Goal: Task Accomplishment & Management: Manage account settings

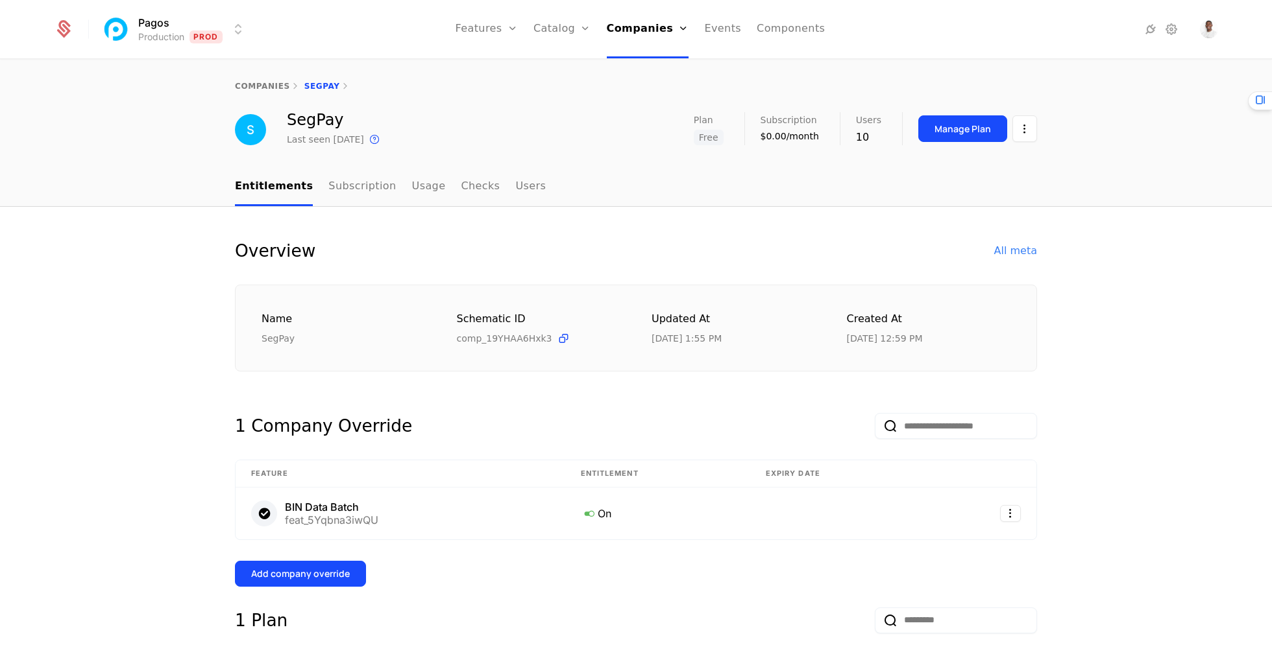
select select "***"
click at [942, 136] on button "Manage Plan" at bounding box center [962, 128] width 89 height 27
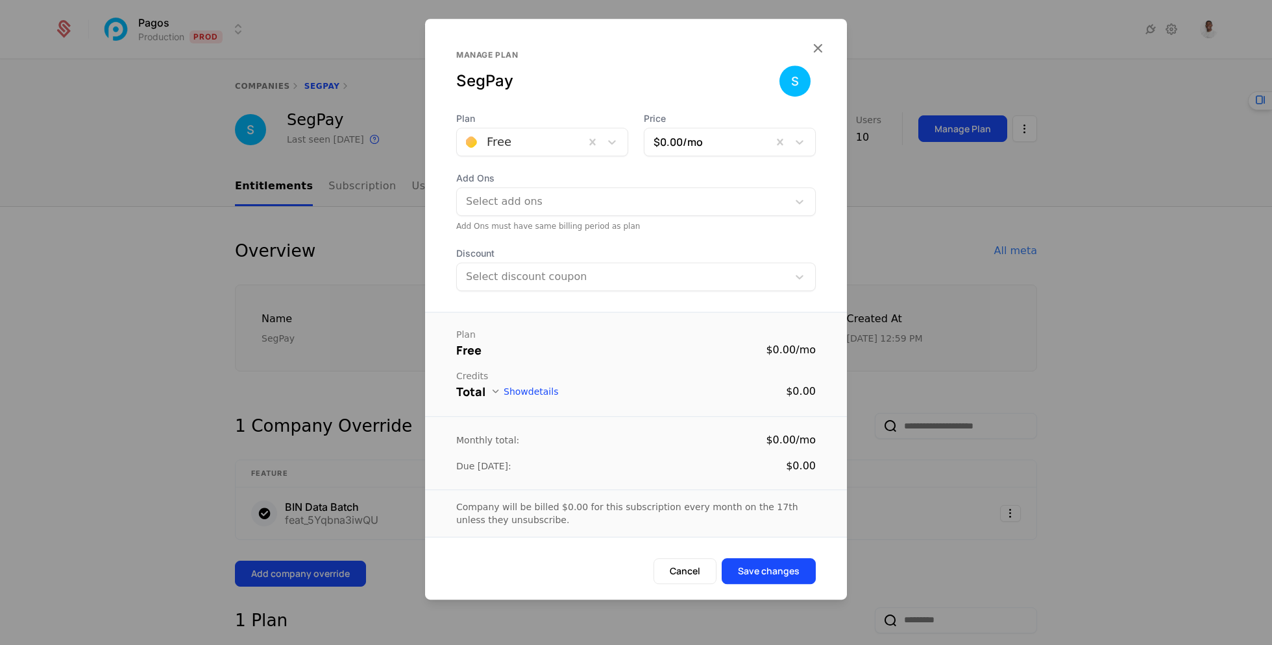
click at [602, 229] on div "Add Ons must have same billing period as plan" at bounding box center [635, 226] width 359 height 10
click at [597, 210] on div at bounding box center [623, 202] width 313 height 18
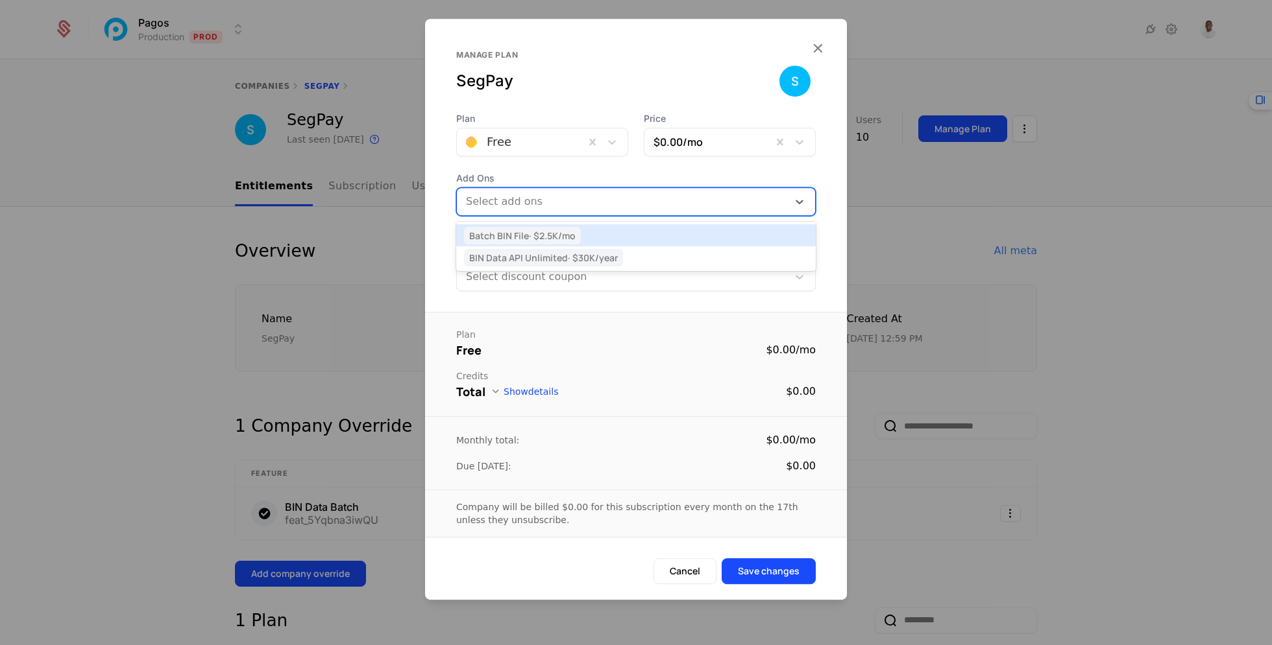
click at [592, 234] on div "Batch BIN File · $2.5K /mo" at bounding box center [636, 236] width 344 height 12
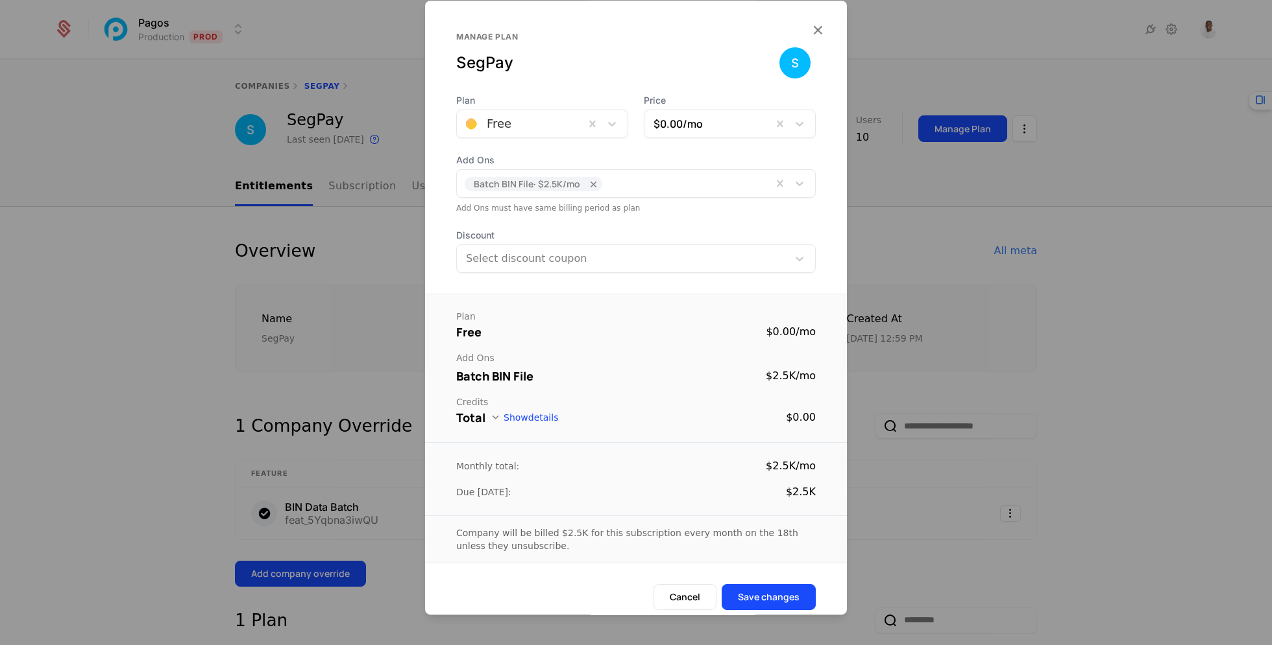
click at [593, 308] on div "Plan Free $0.00 / mo Add Ons Batch BIN File $2.5K /mo Credits Total Show detail…" at bounding box center [636, 368] width 422 height 149
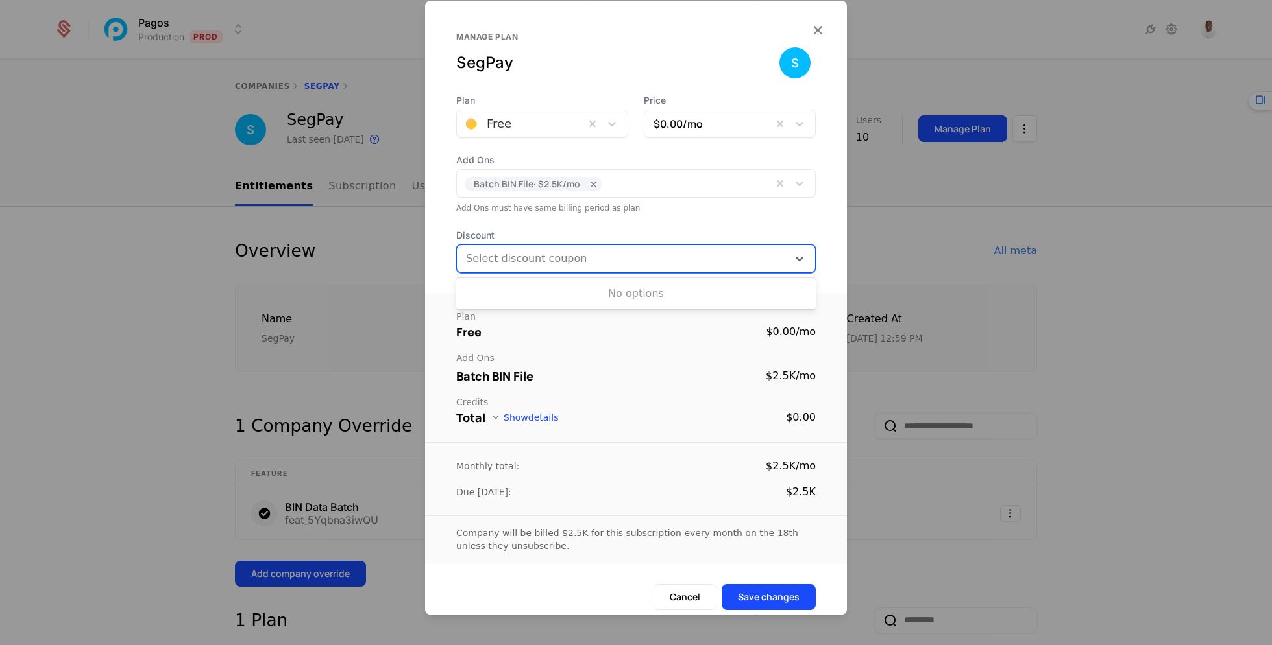
click at [607, 256] on div at bounding box center [622, 259] width 313 height 18
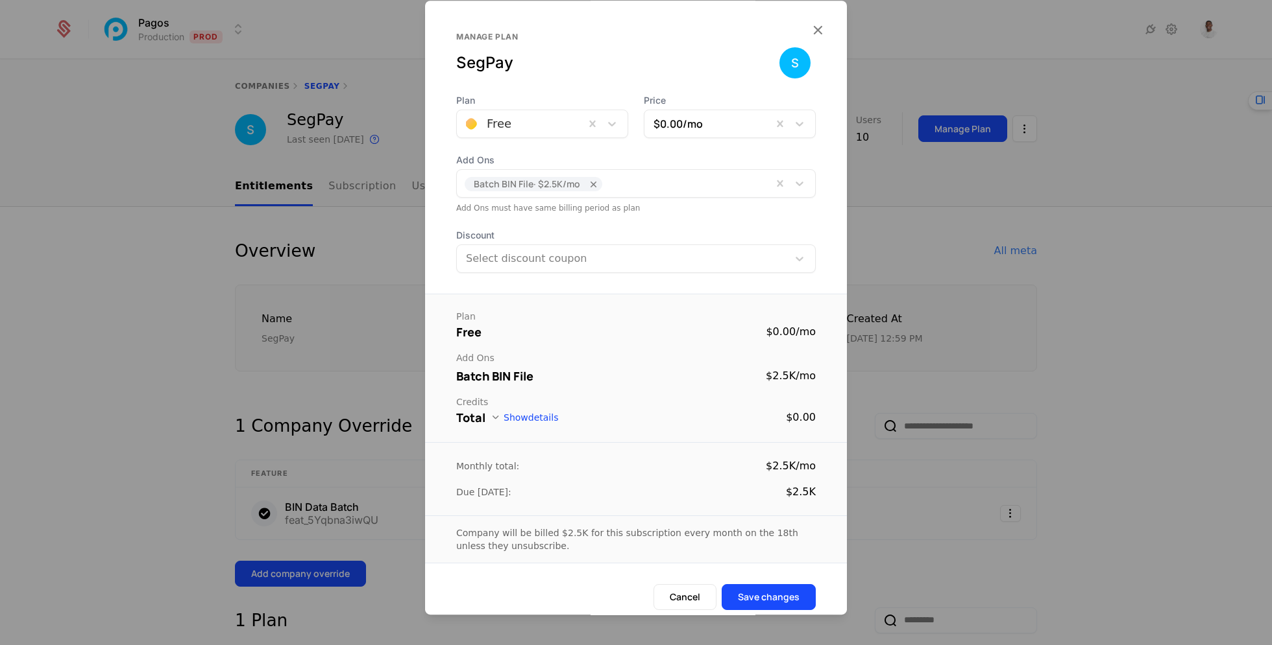
click at [662, 224] on div "Plan Free Price $0.00 /mo Add Ons Batch BIN File · $2.5K /mo Add Ons must have …" at bounding box center [636, 183] width 422 height 179
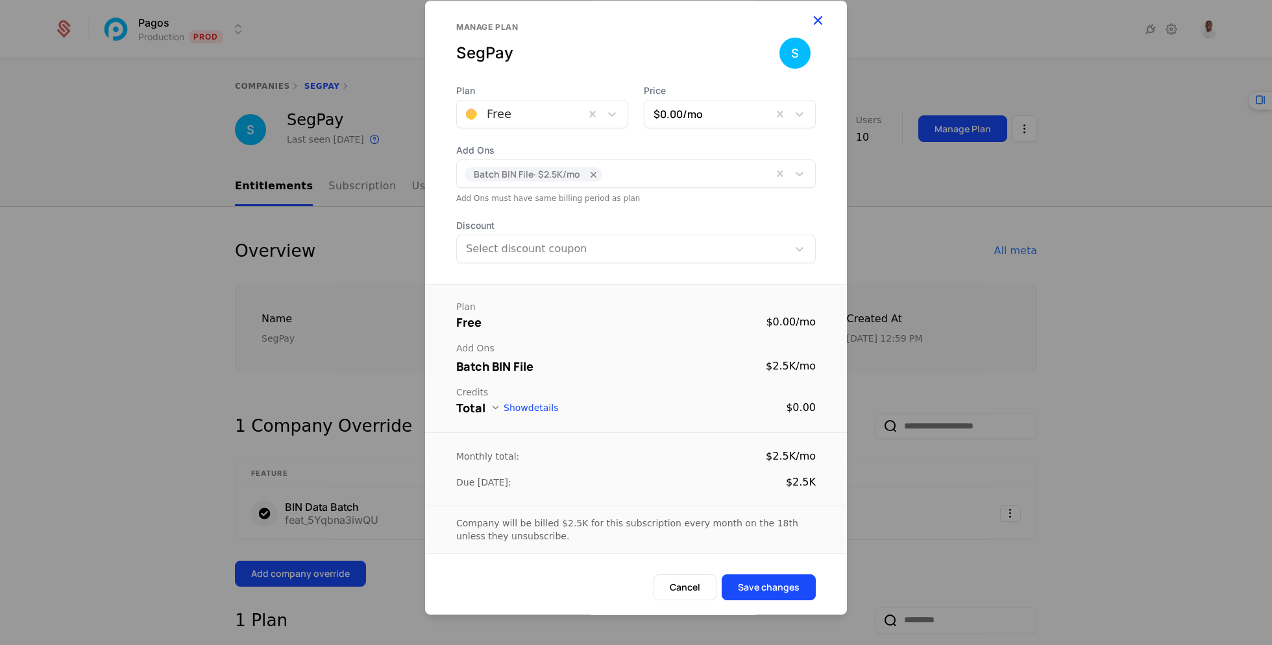
click at [819, 27] on icon "button" at bounding box center [817, 20] width 17 height 17
